Goal: Task Accomplishment & Management: Manage account settings

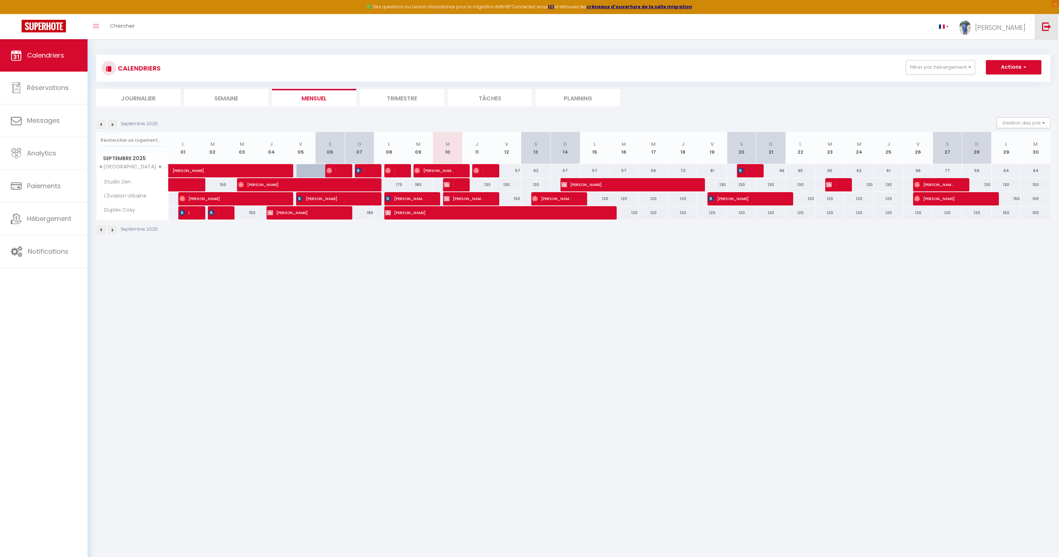
click at [1043, 22] on img at bounding box center [1046, 26] width 9 height 9
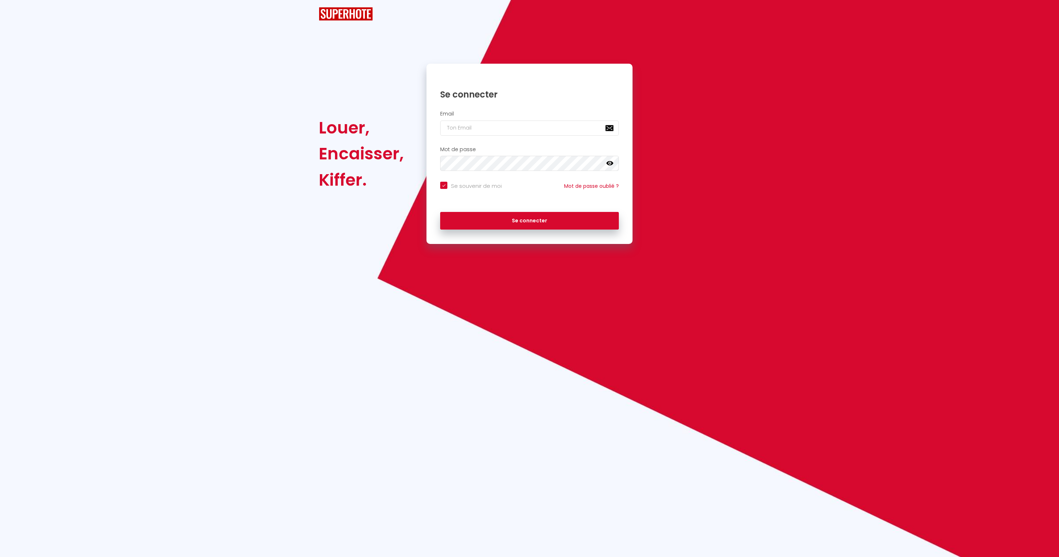
checkbox input "true"
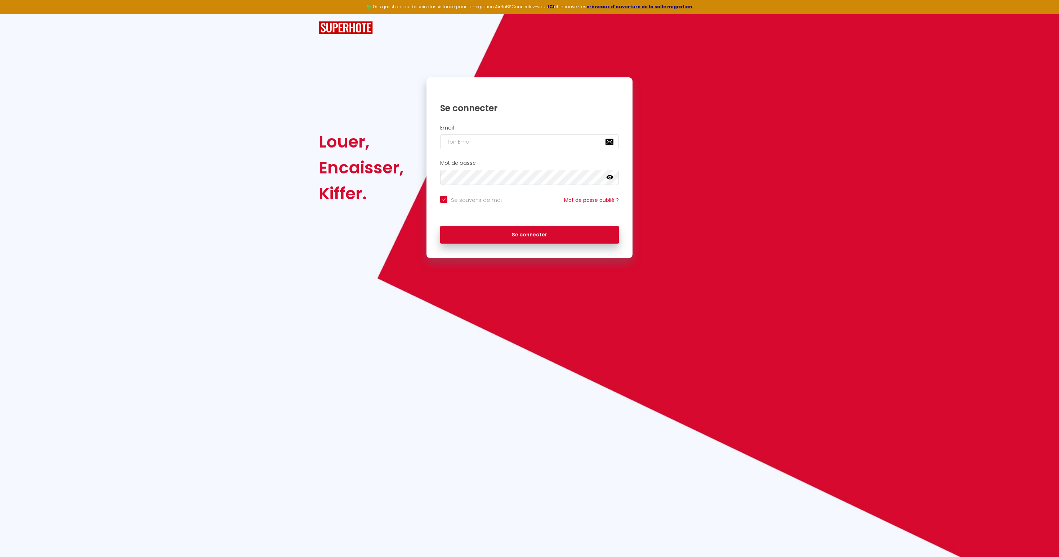
click at [485, 119] on div "Se connecter" at bounding box center [529, 103] width 206 height 36
click at [481, 142] on input "email" at bounding box center [529, 141] width 179 height 15
type input "[DOMAIN_NAME][EMAIL_ADDRESS][DOMAIN_NAME]"
click at [544, 232] on button "Se connecter" at bounding box center [529, 235] width 179 height 18
checkbox input "true"
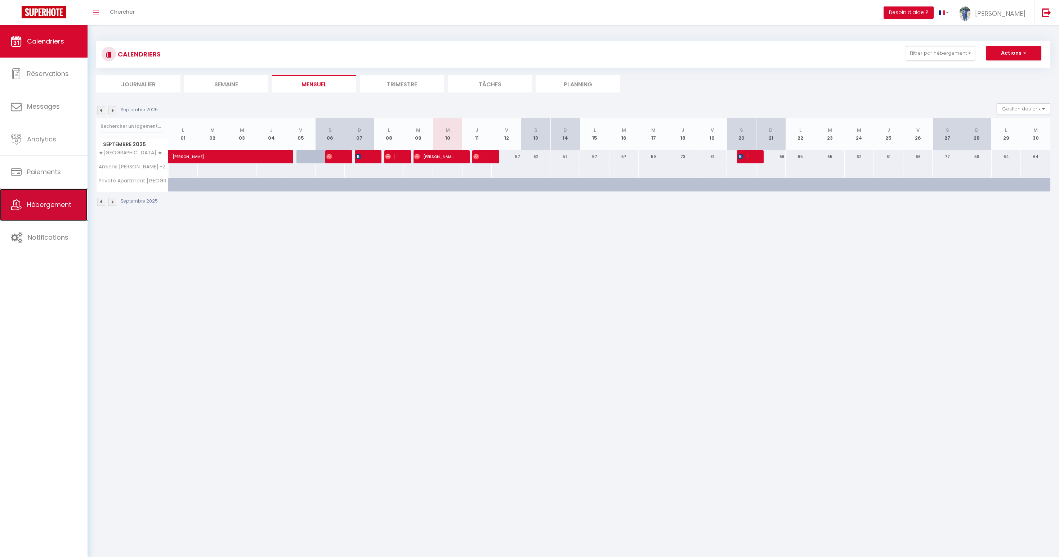
click at [49, 199] on link "Hébergement" at bounding box center [43, 205] width 87 height 32
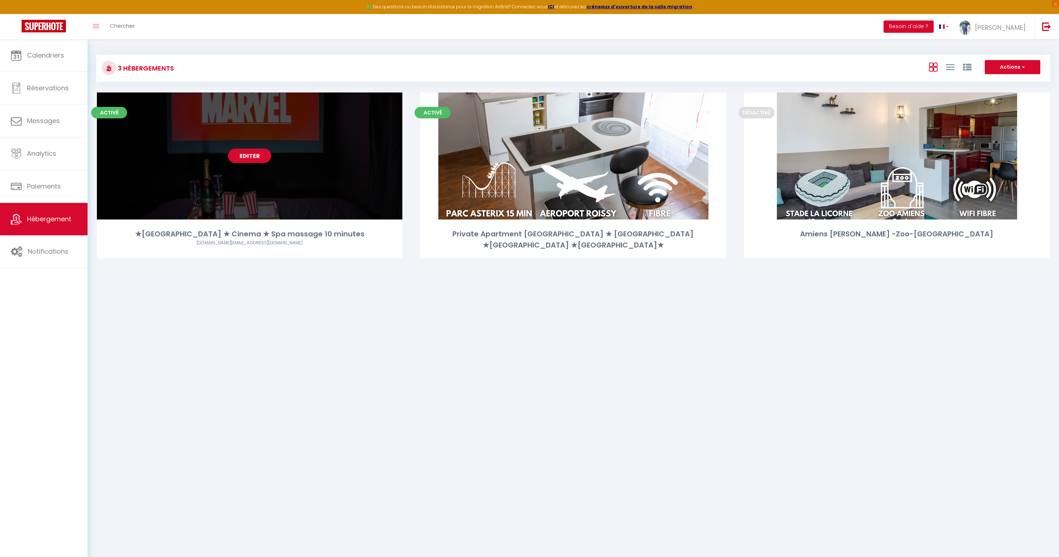
click at [252, 157] on link "Editer" at bounding box center [249, 156] width 43 height 14
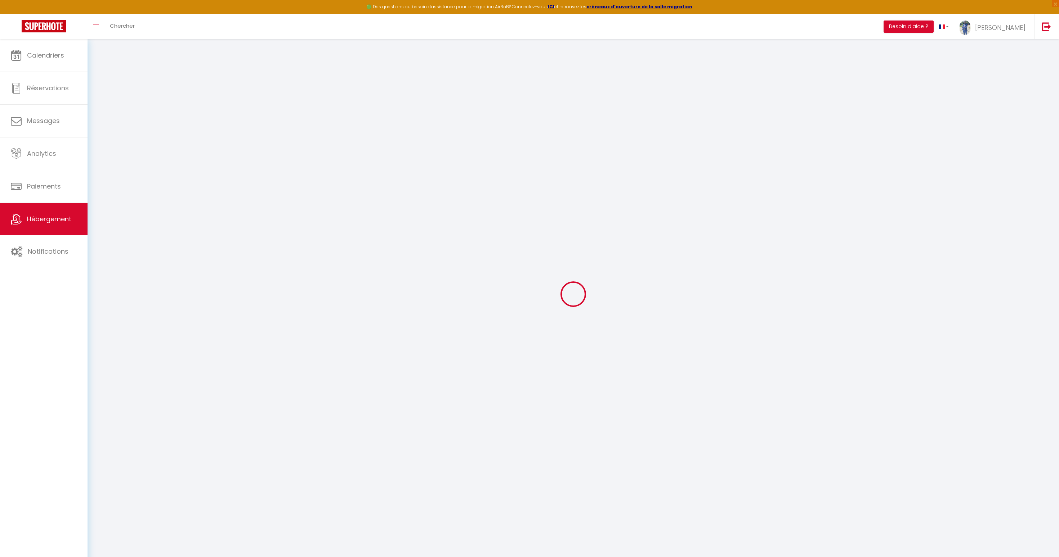
select select
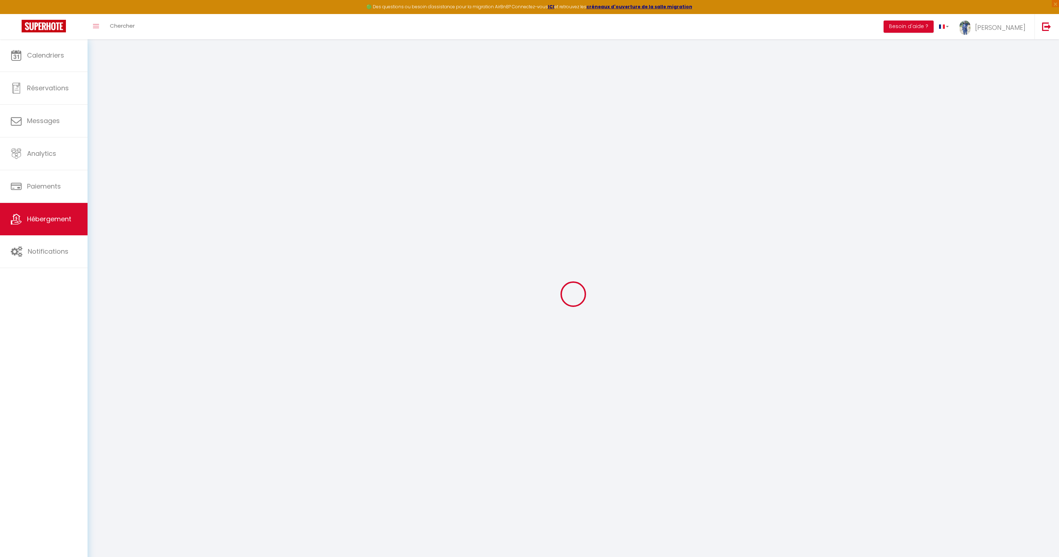
select select
checkbox input "false"
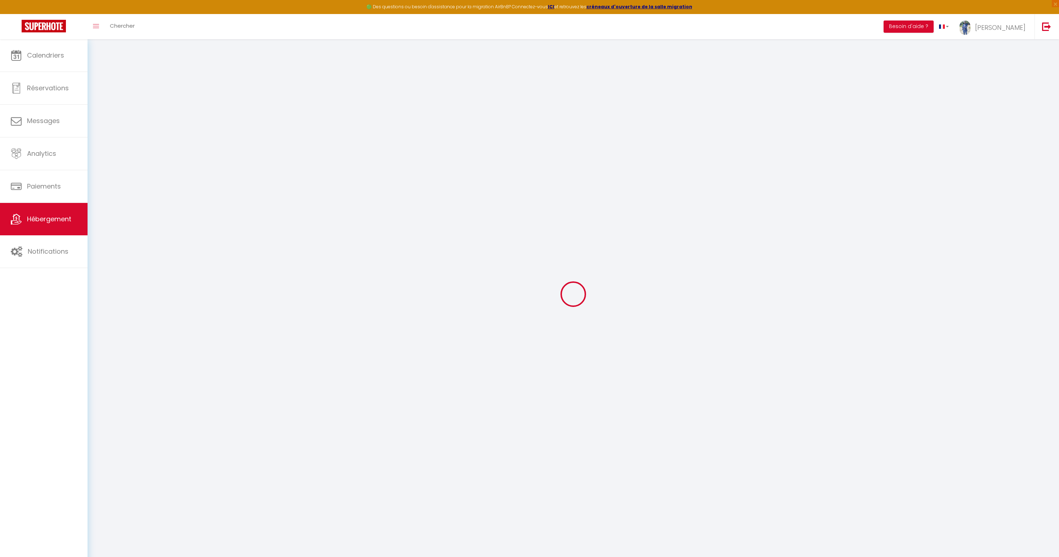
select select
type input "★[GEOGRAPHIC_DATA] ★ Cinema ★ Spa massage 10 minutes"
type input "[PERSON_NAME]"
type input "Sinna"
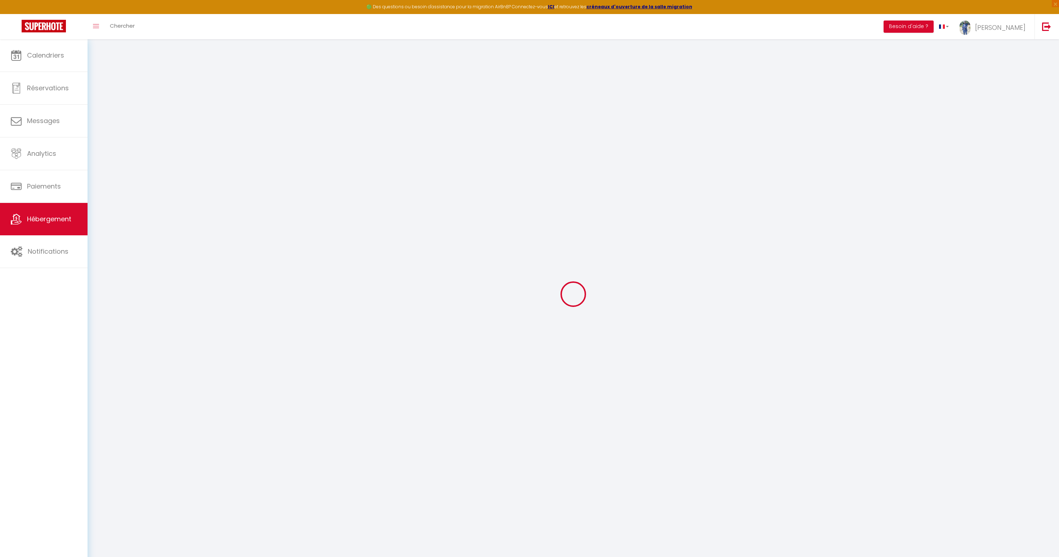
type input "2 allee du moulin"
type input "60700"
type input "Fleurines"
select select "houses"
select select "2"
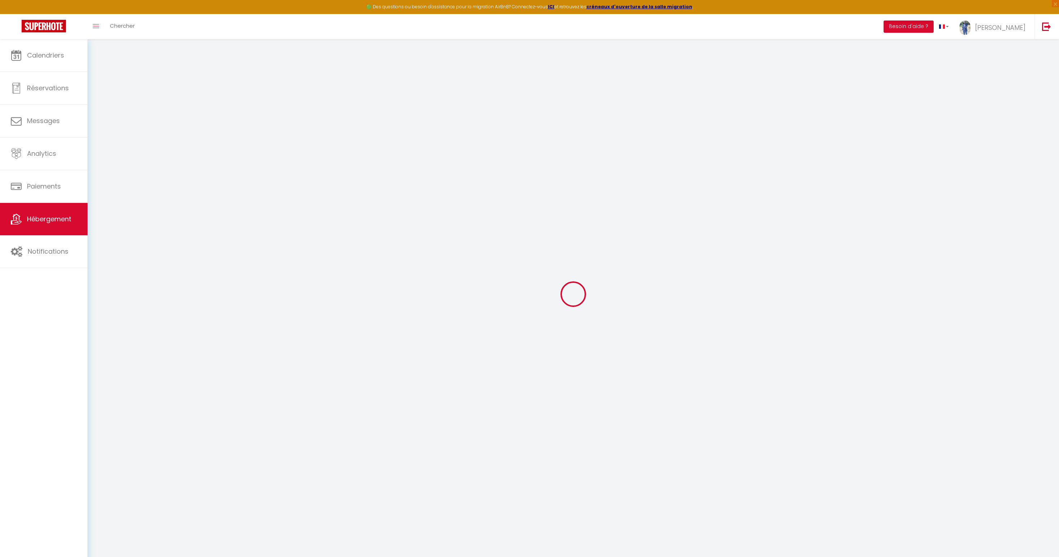
type input "110"
type input "50"
type input "24"
type input "3.50"
type input "300"
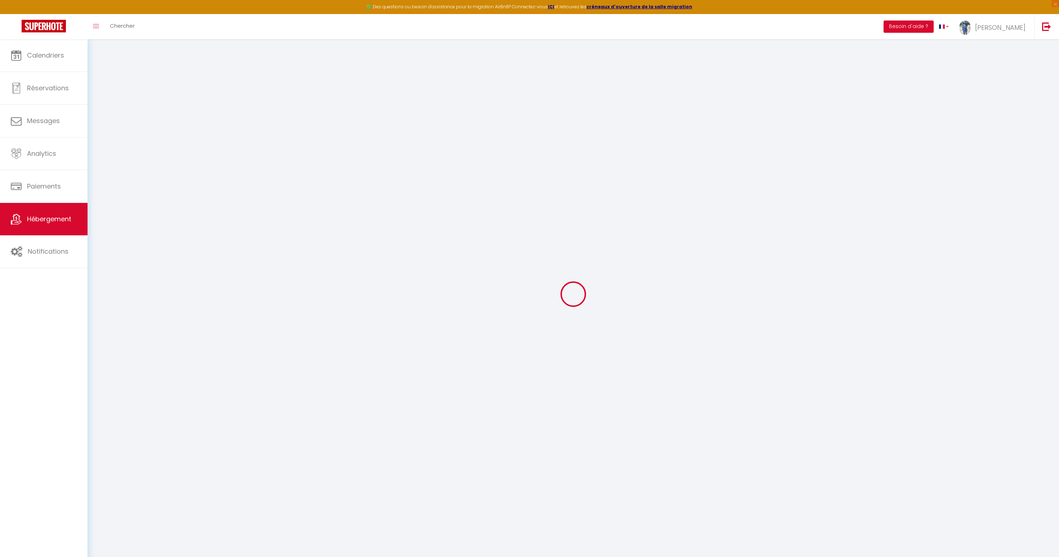
select select
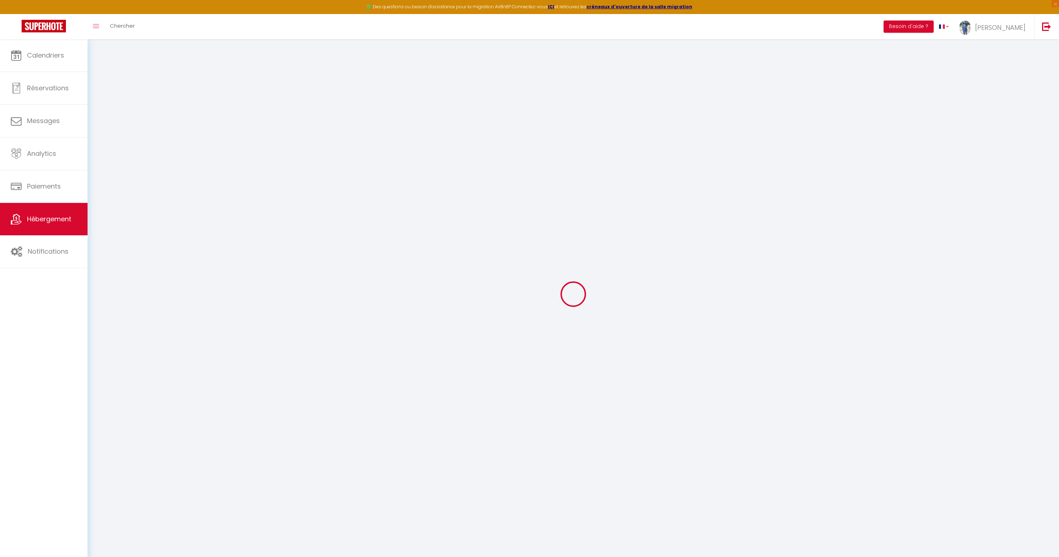
select select
type input "[STREET_ADDRESS]"
type input "60280"
type input "Margny les compiègnes"
type input "[DOMAIN_NAME][EMAIL_ADDRESS][DOMAIN_NAME]"
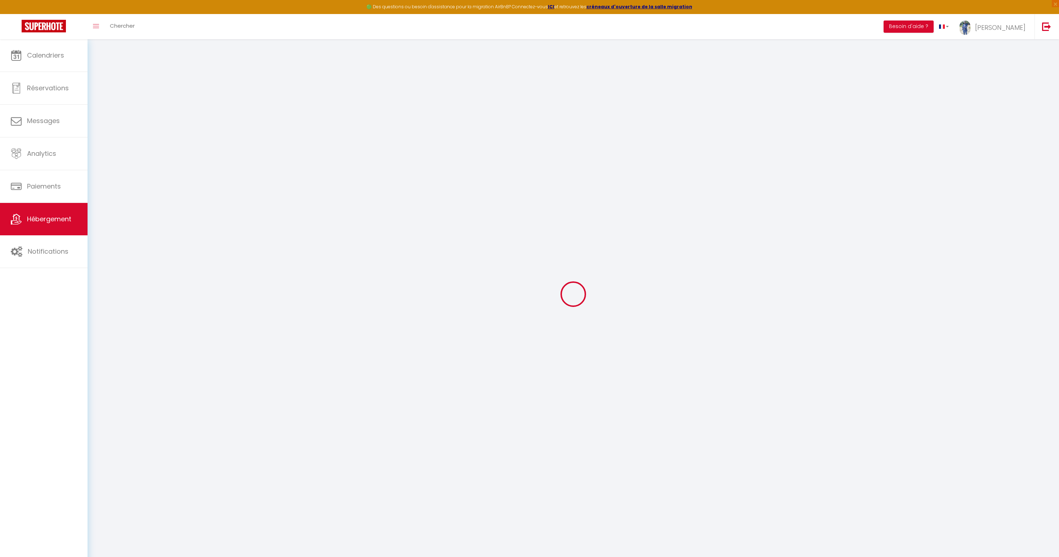
select select "1398"
checkbox input "true"
checkbox input "false"
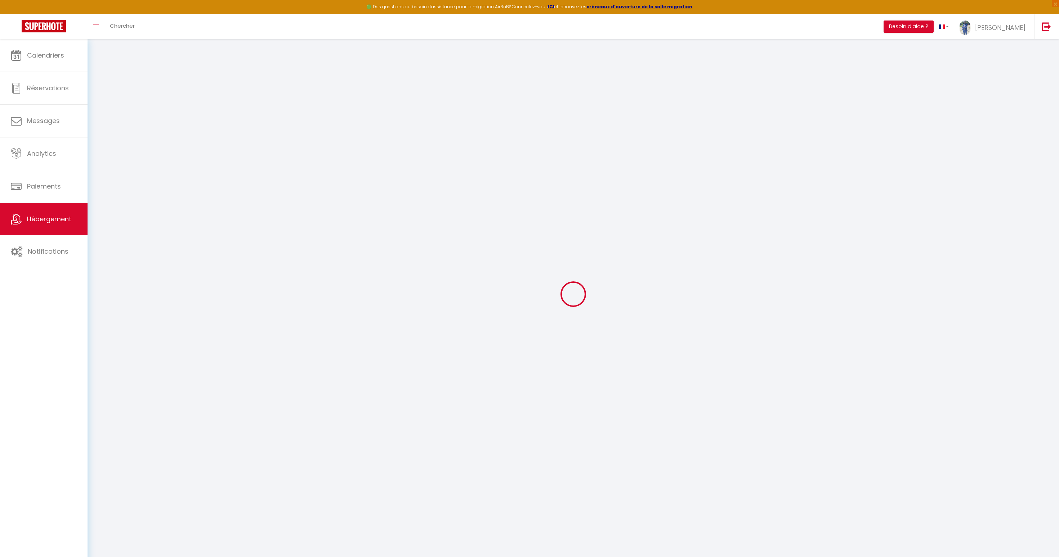
type input "0"
select select "33119"
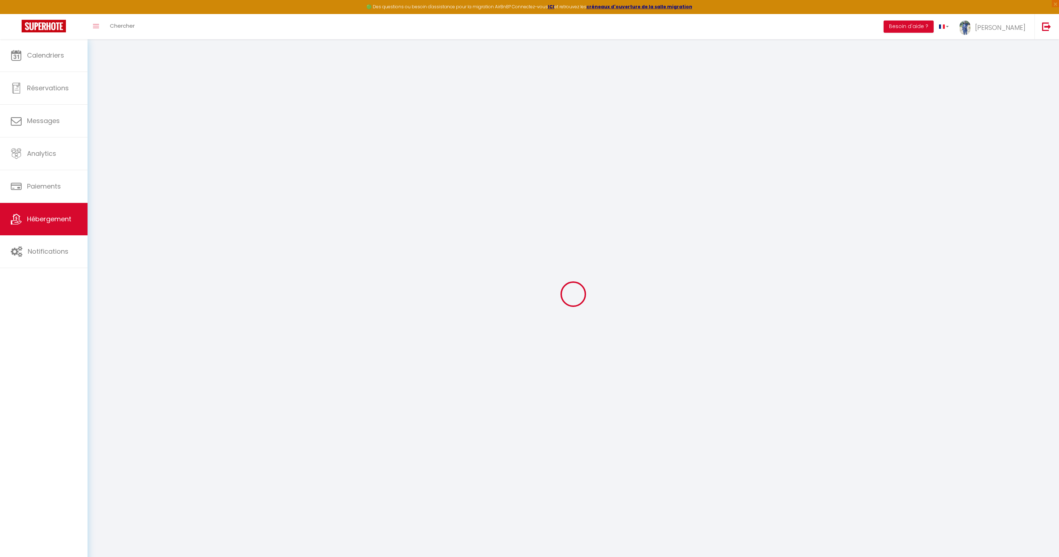
select select
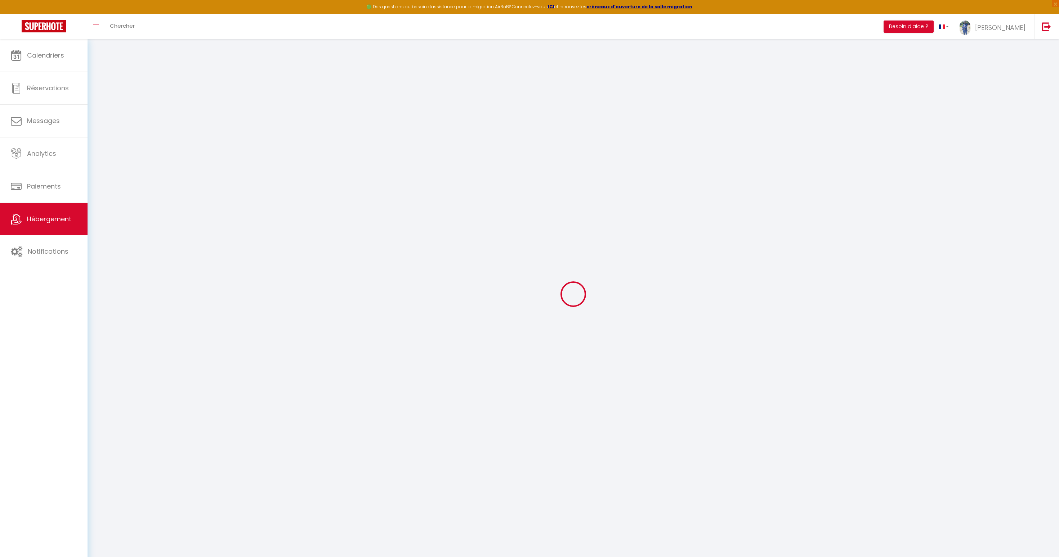
select select
checkbox input "true"
checkbox input "false"
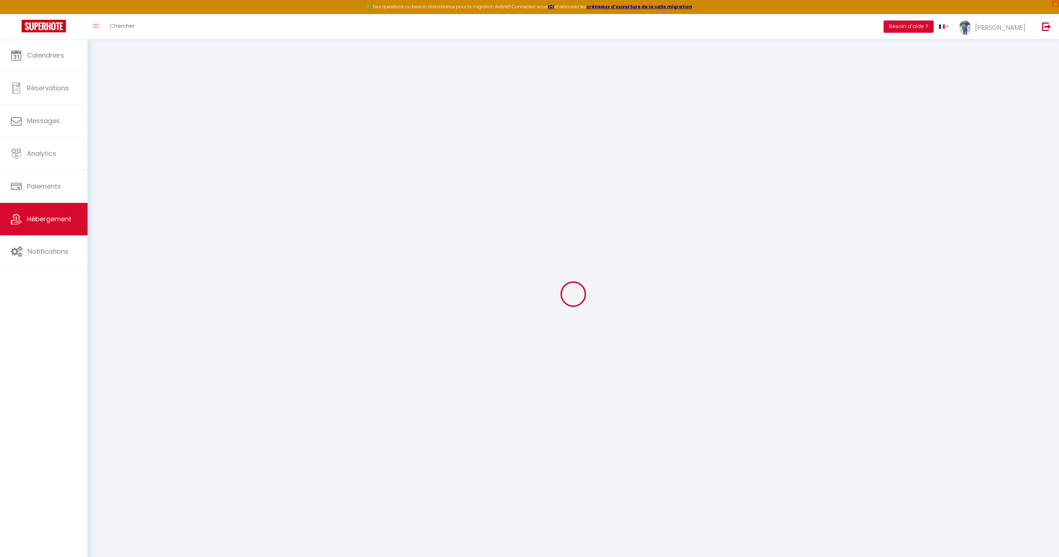
select select
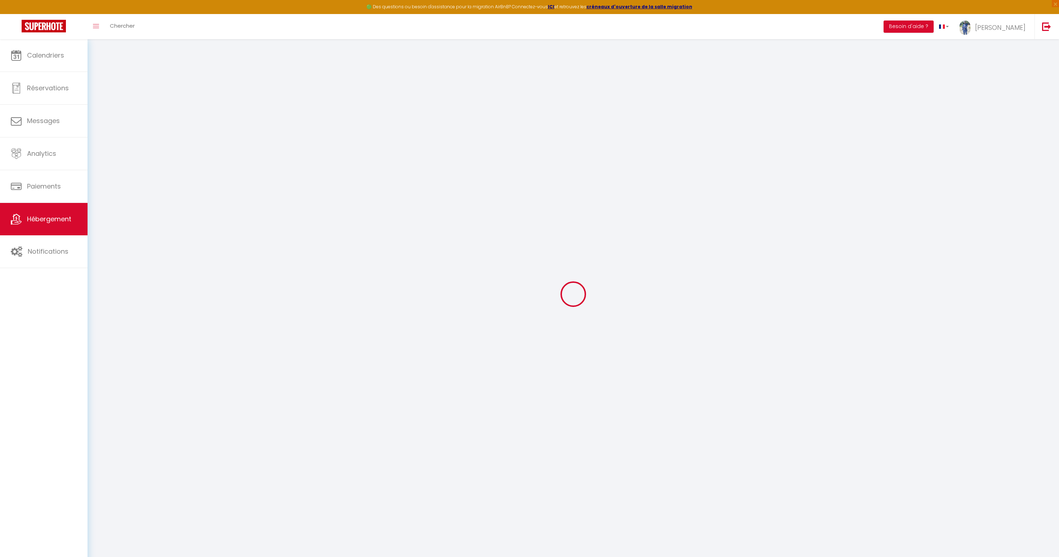
select select
checkbox input "true"
checkbox input "false"
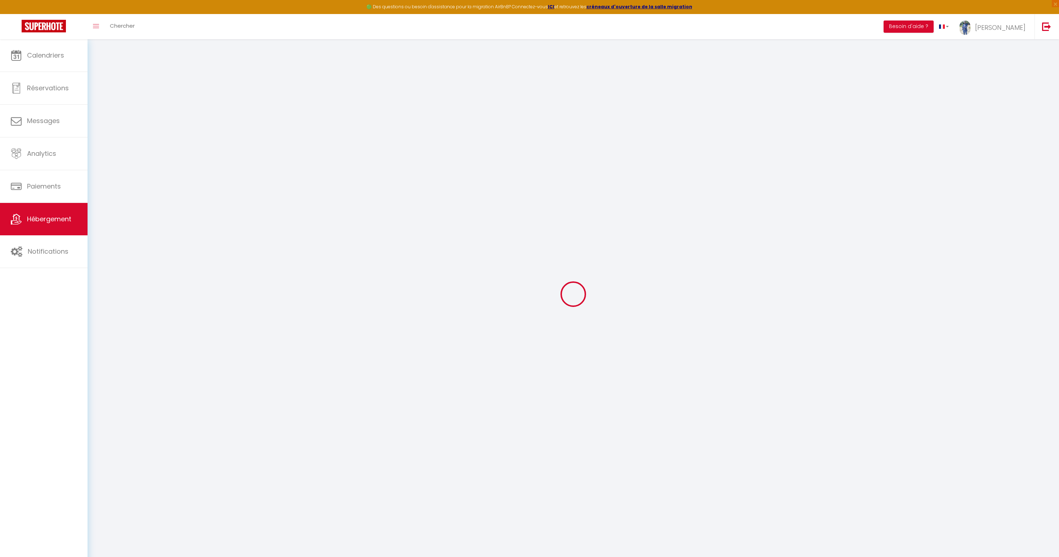
select select
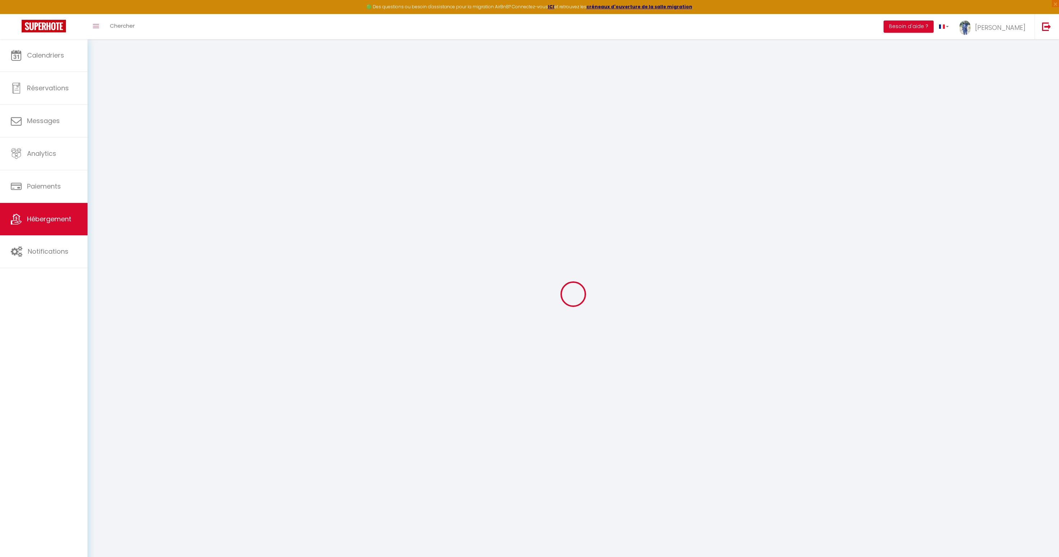
select select
checkbox input "true"
checkbox input "false"
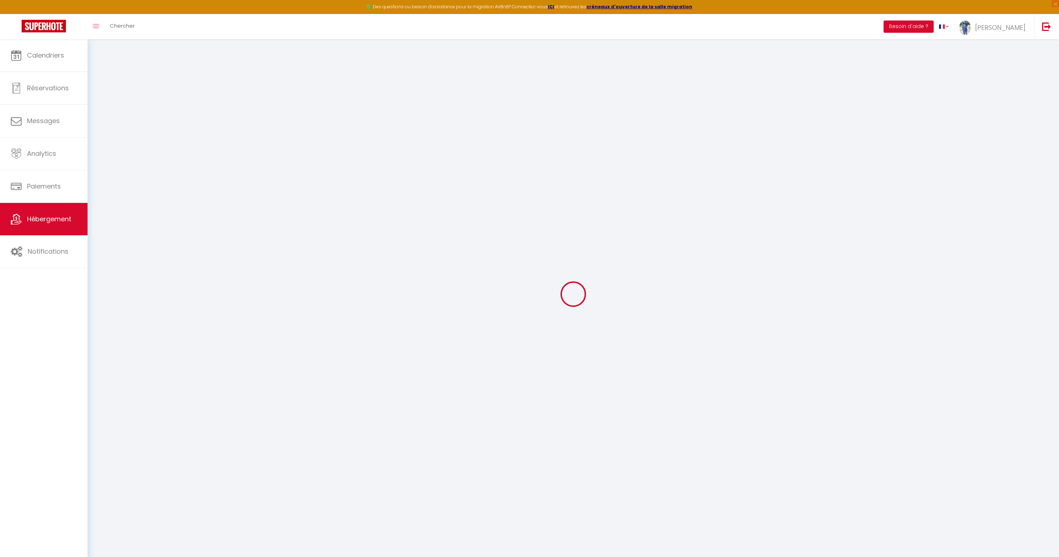
checkbox input "true"
checkbox input "false"
select select "17:00"
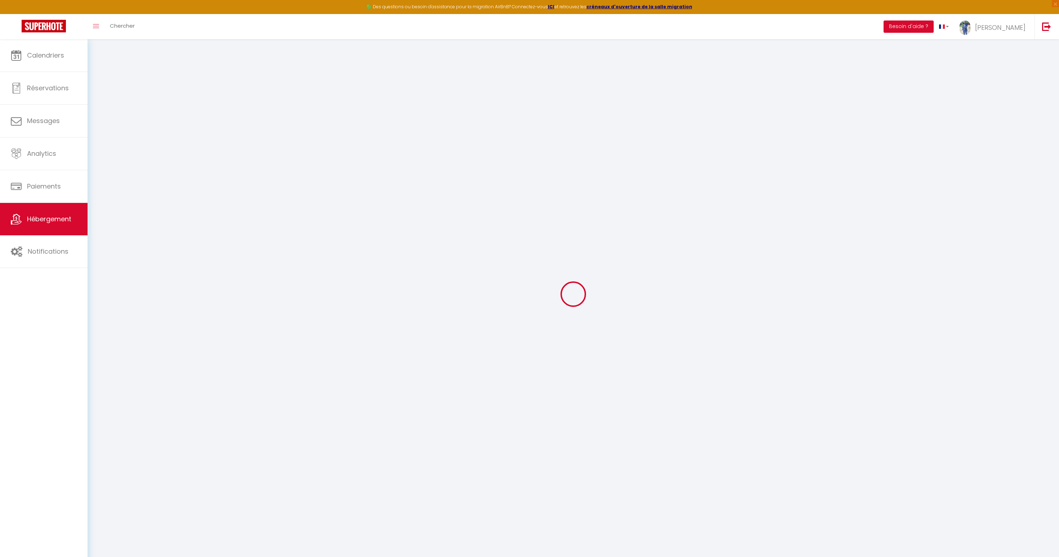
select select "23:45"
select select "11:00"
select select "30"
select select "120"
select select "12:00"
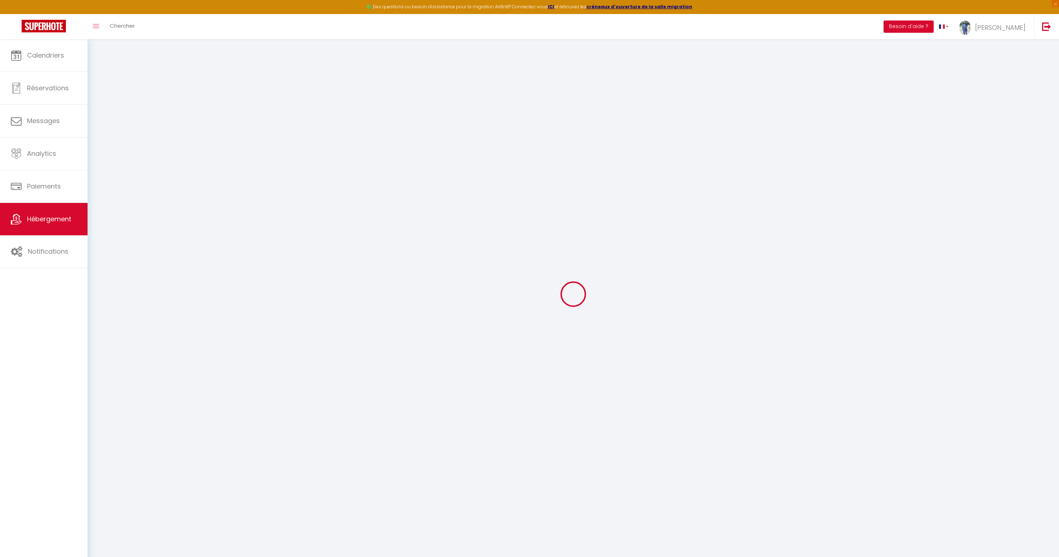
checkbox input "true"
checkbox input "false"
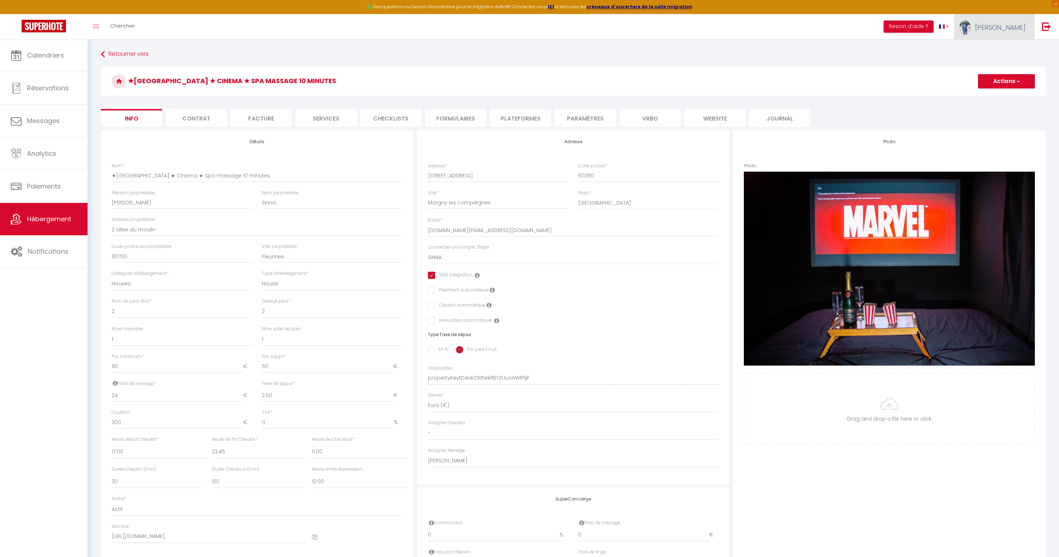
click at [996, 26] on span "[PERSON_NAME]" at bounding box center [1000, 27] width 50 height 9
click at [999, 50] on link "Paramètres" at bounding box center [1005, 50] width 53 height 12
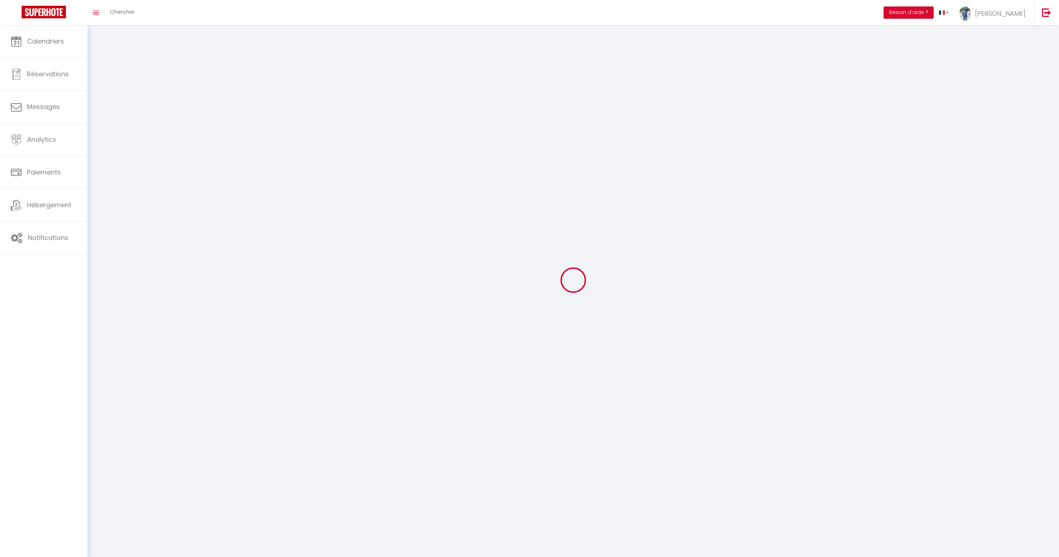
type input "[PERSON_NAME]"
type input "Sinna"
type input "0622780889"
type input "[STREET_ADDRESS]"
type input "60280"
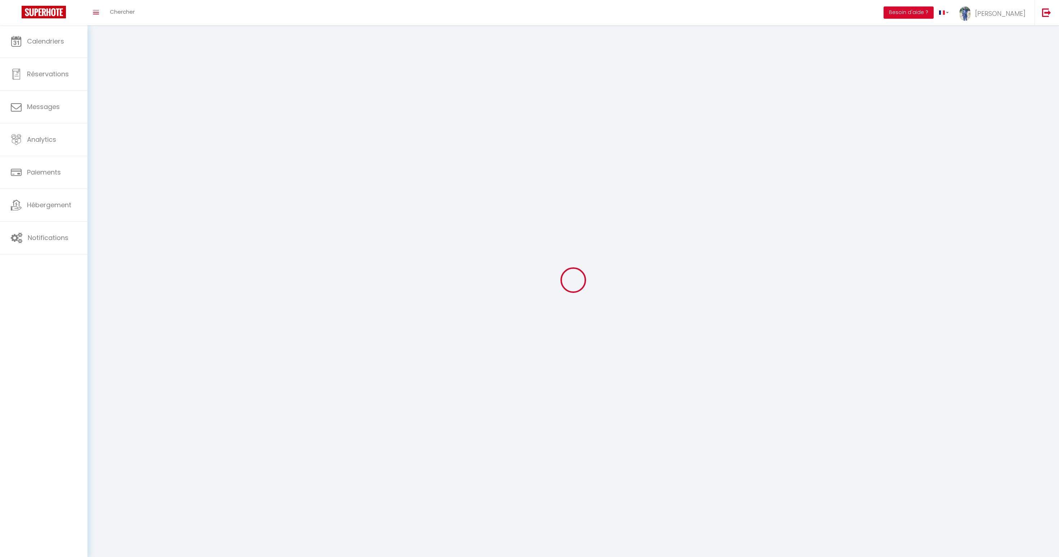
type input "Margny les compiègne"
type input "qexYZusQpqBwcKqD2Q1kwnxsI"
type input "jUzOz66FB8Zea5gbSnjNhfD7O"
select select "28"
type input "qexYZusQpqBwcKqD2Q1kwnxsI"
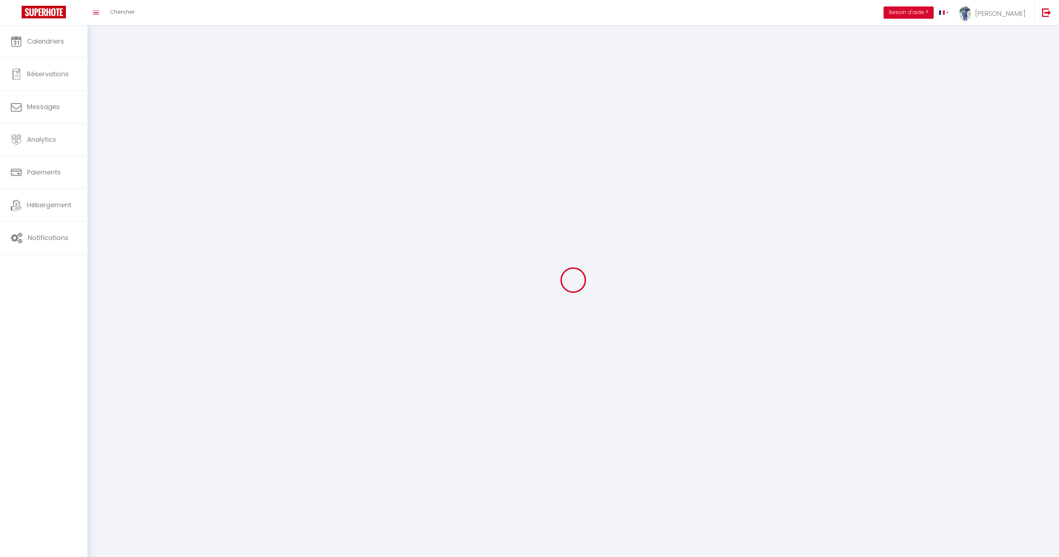
type input "jUzOz66FB8Zea5gbSnjNhfD7O"
type input "[URL][DOMAIN_NAME]"
select select "fr"
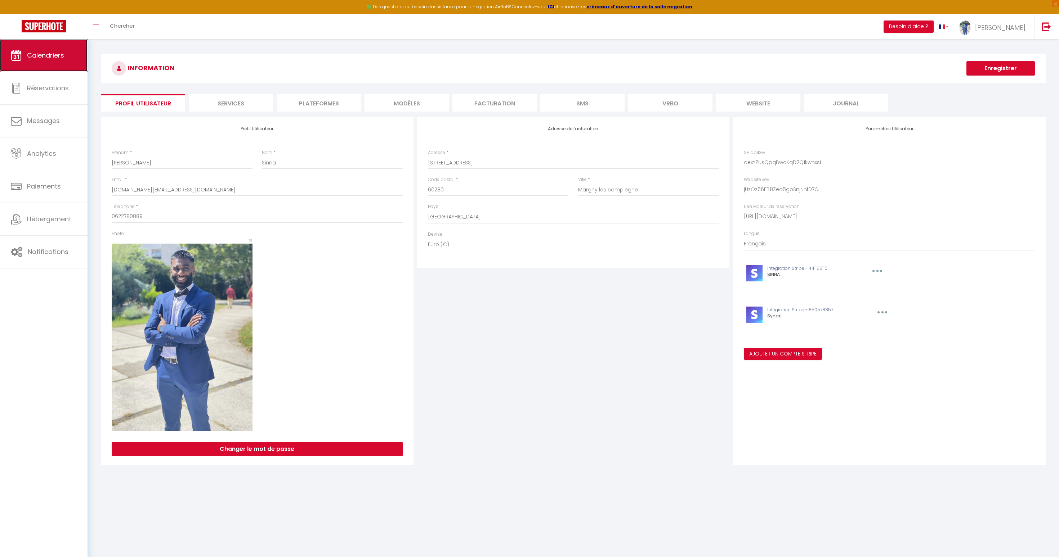
click at [51, 63] on link "Calendriers" at bounding box center [43, 55] width 87 height 32
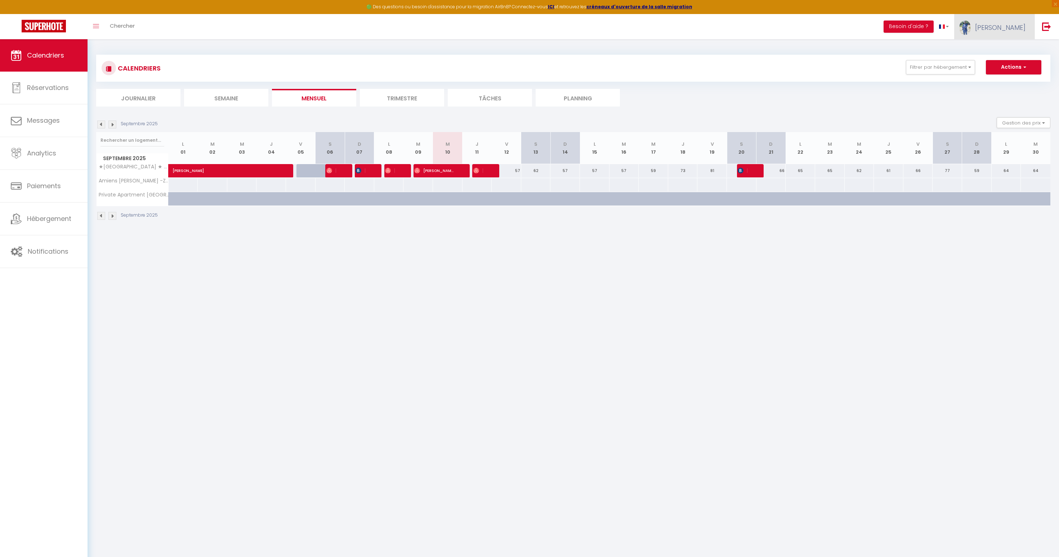
click at [1003, 30] on span "[PERSON_NAME]" at bounding box center [1000, 27] width 50 height 9
click at [1003, 46] on link "Paramètres" at bounding box center [1005, 50] width 53 height 12
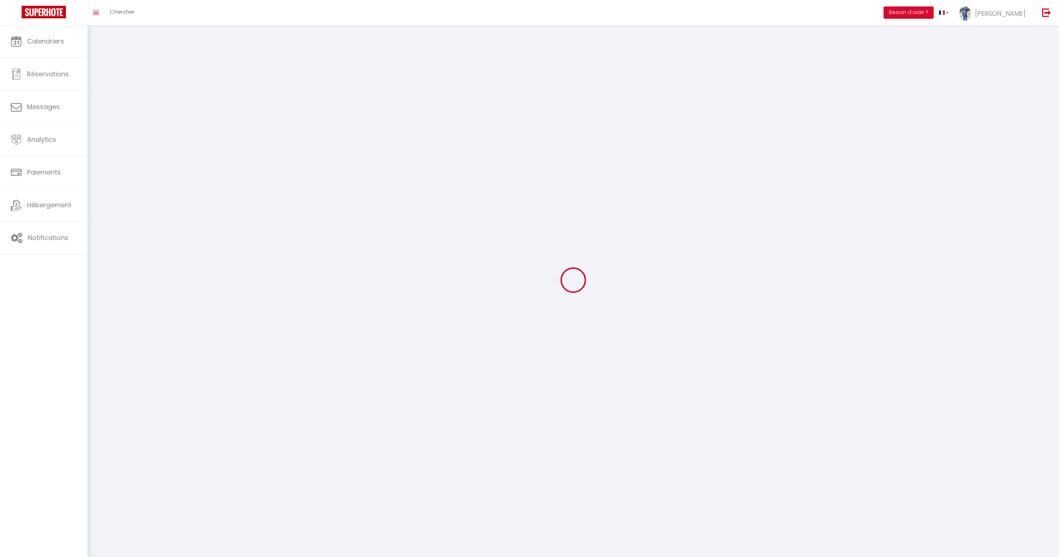
type input "[PERSON_NAME]"
type input "Sinna"
type input "0622780889"
type input "[STREET_ADDRESS]"
type input "60280"
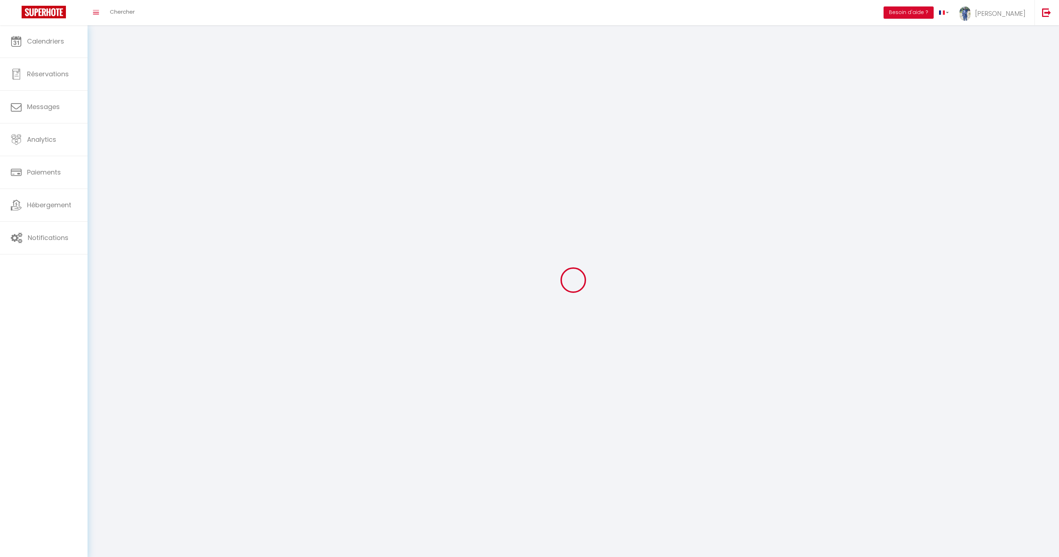
type input "Margny les compiègne"
type input "qexYZusQpqBwcKqD2Q1kwnxsI"
type input "jUzOz66FB8Zea5gbSnjNhfD7O"
select select "28"
type input "qexYZusQpqBwcKqD2Q1kwnxsI"
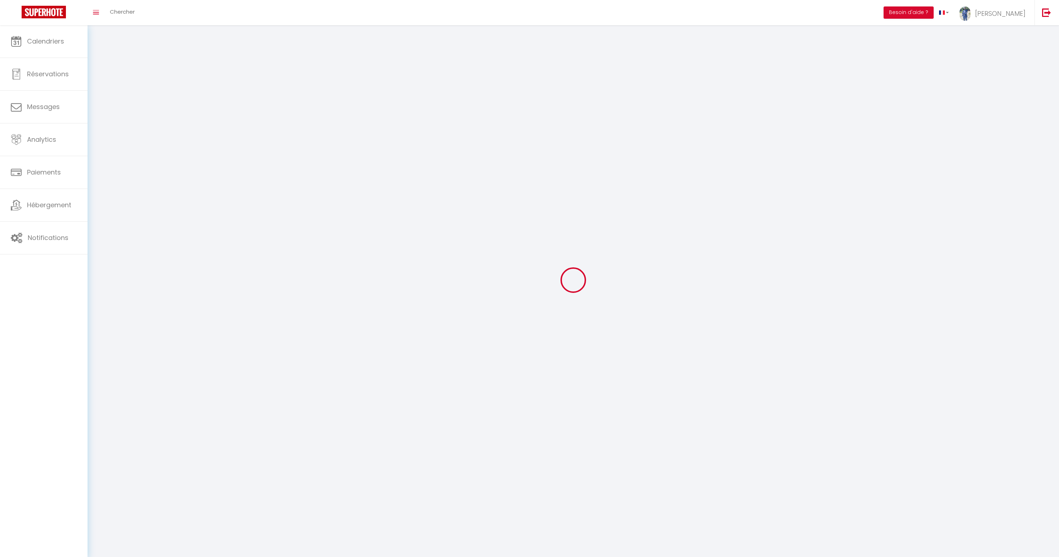
type input "jUzOz66FB8Zea5gbSnjNhfD7O"
type input "[URL][DOMAIN_NAME]"
select select "fr"
